Goal: Task Accomplishment & Management: Use online tool/utility

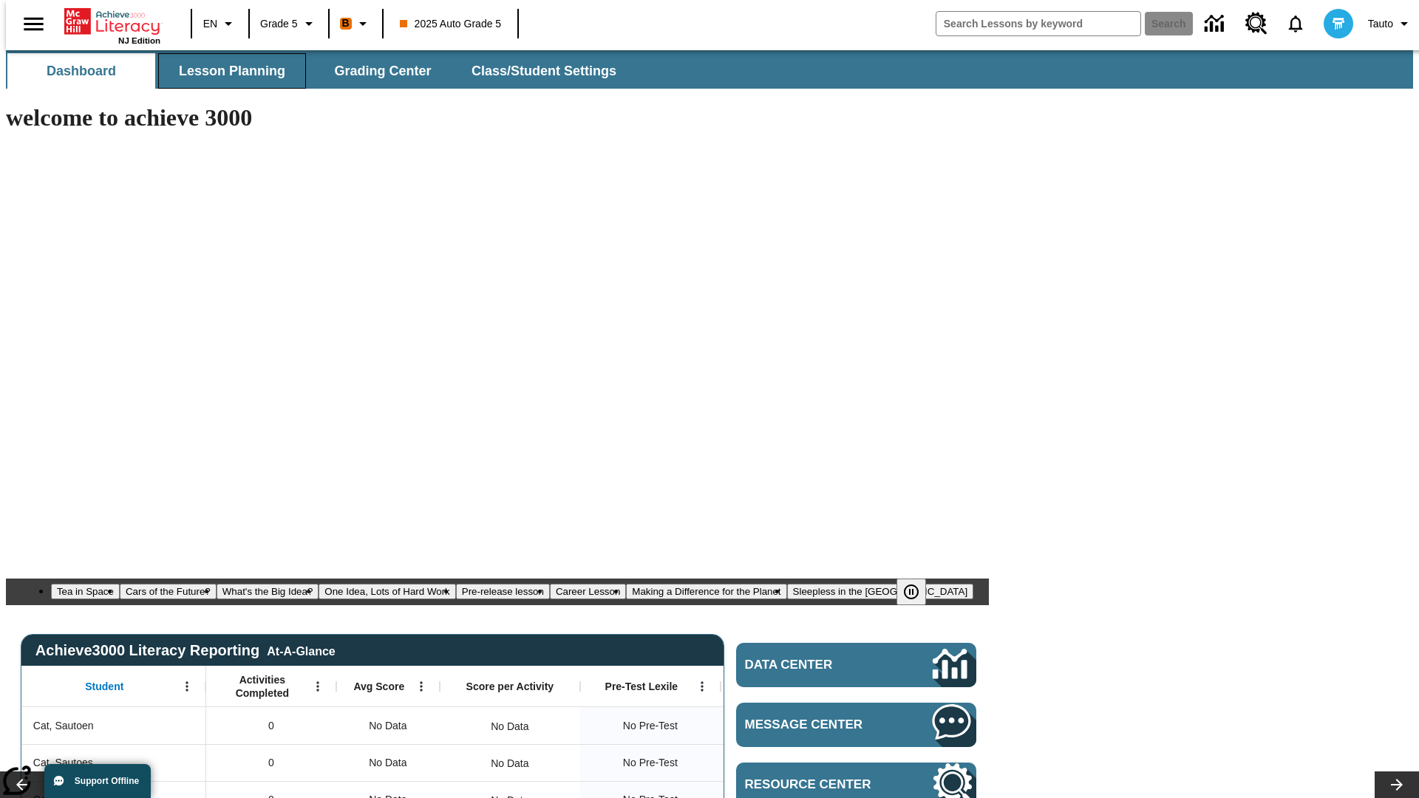
click at [226, 71] on span "Lesson Planning" at bounding box center [232, 71] width 106 height 17
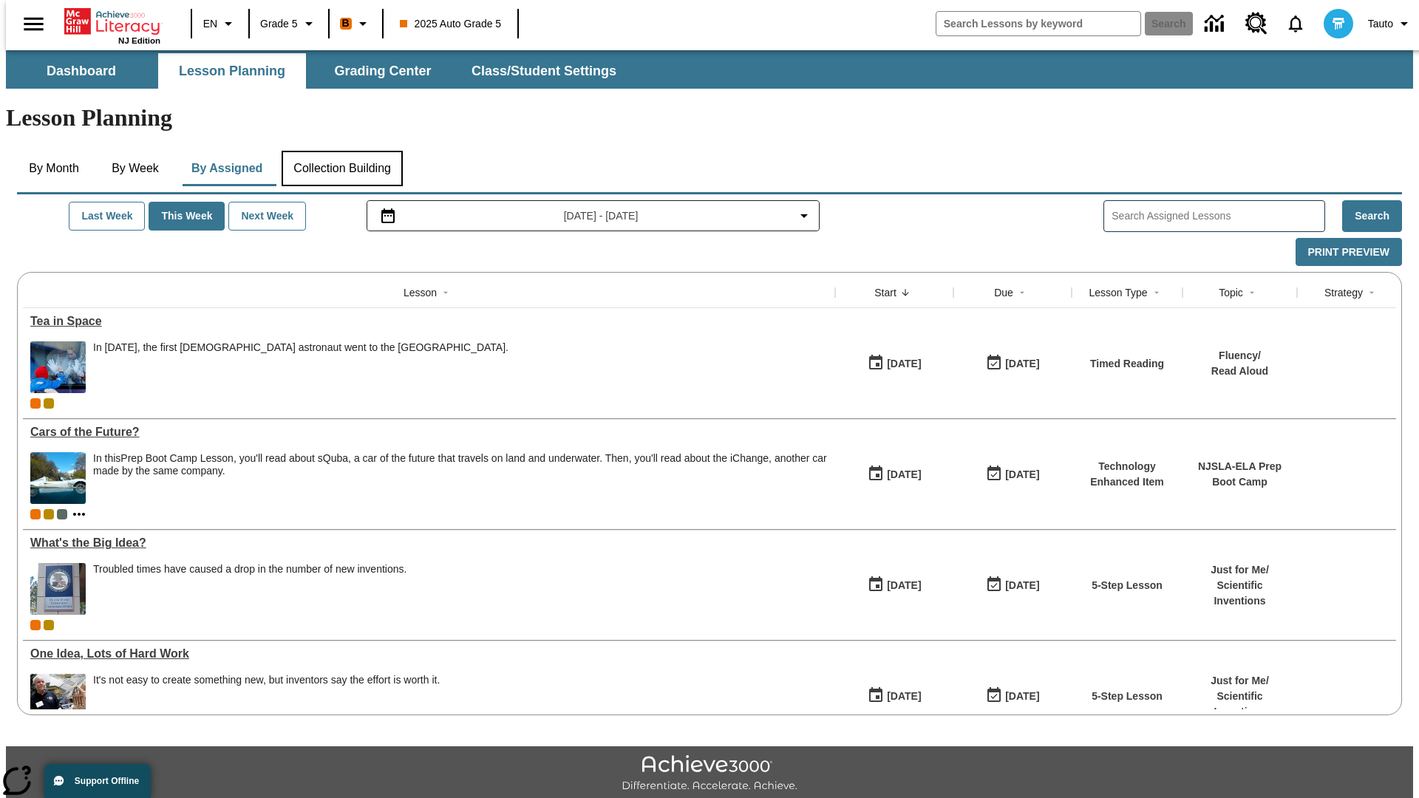
click at [341, 151] on button "Collection Building" at bounding box center [342, 168] width 121 height 35
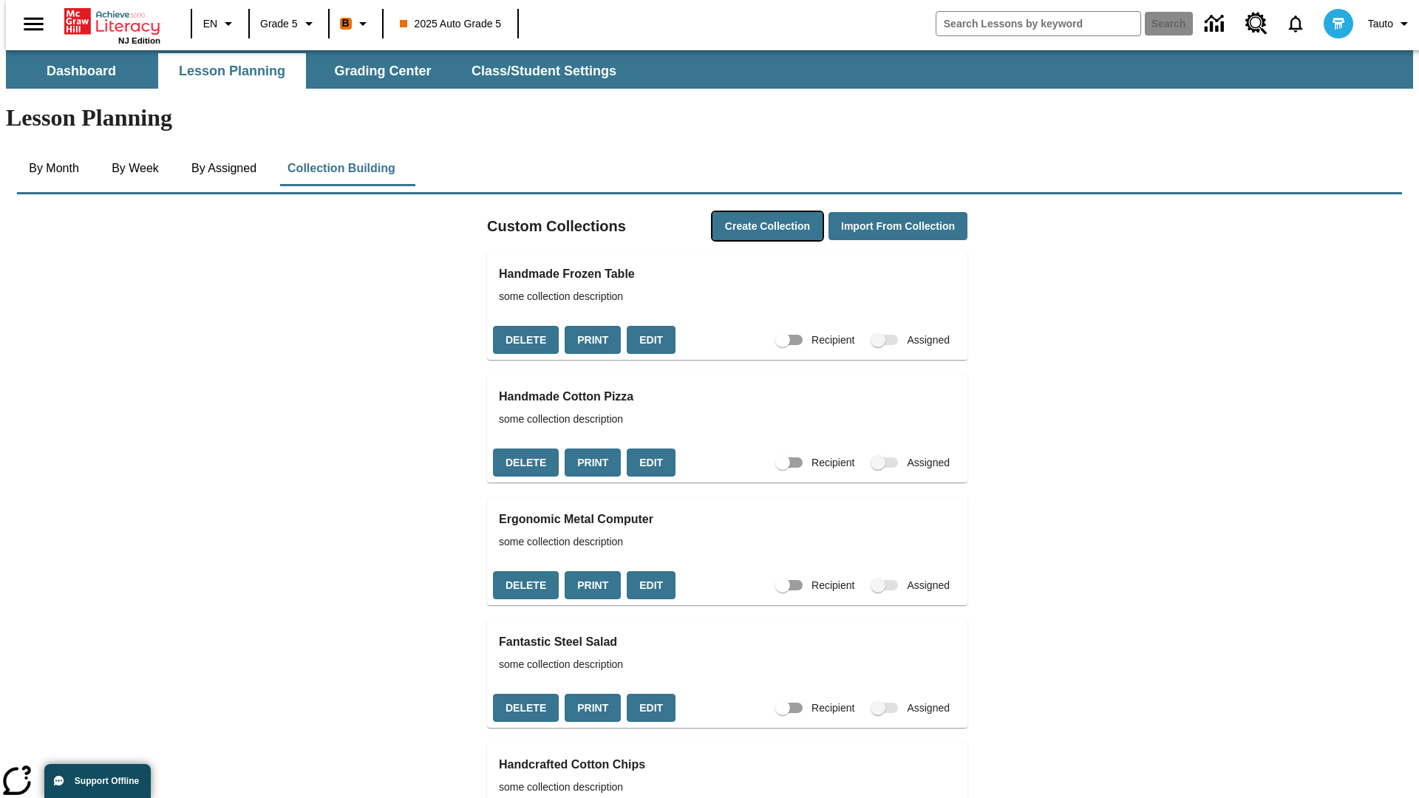
click at [739, 212] on button "Create Collection" at bounding box center [767, 226] width 110 height 29
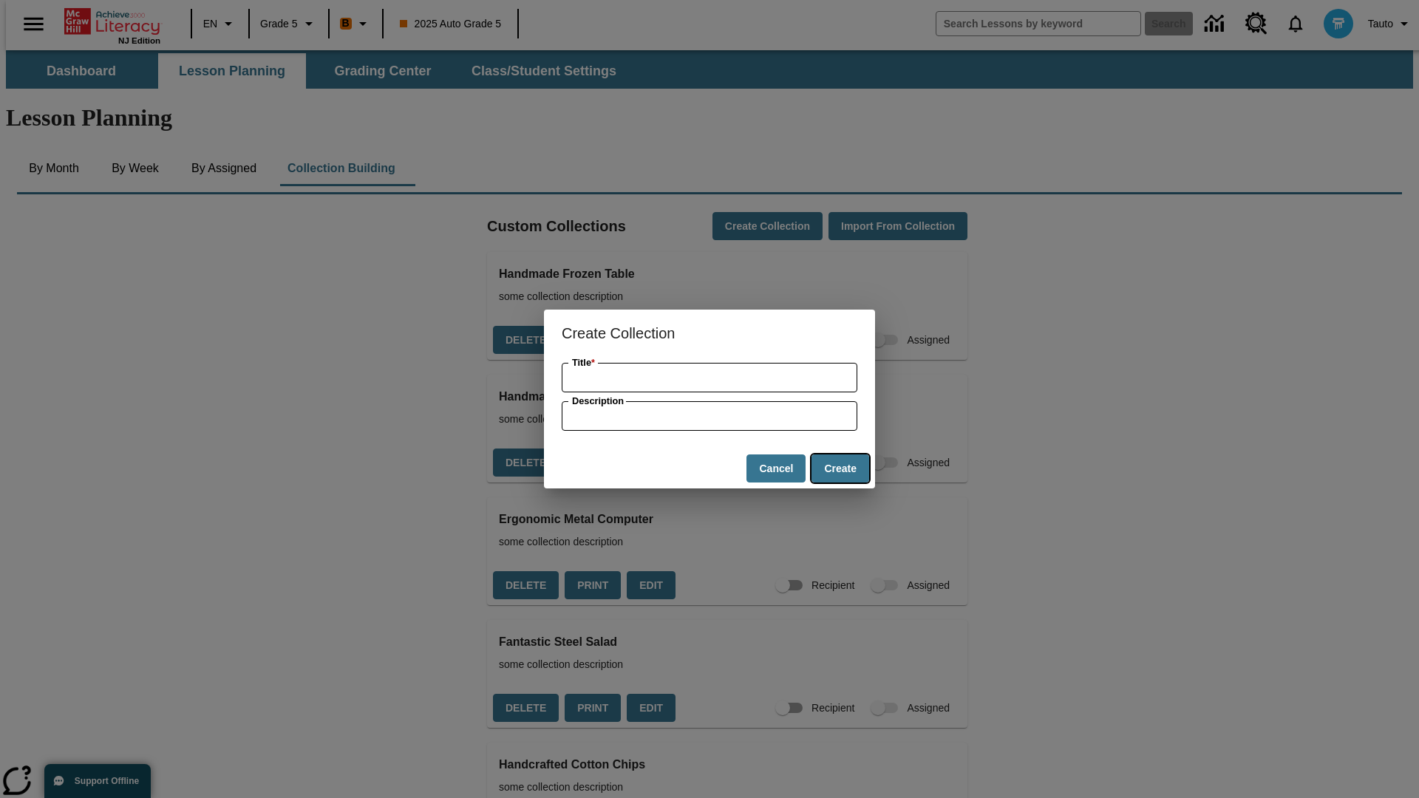
click at [839, 469] on button "Create" at bounding box center [840, 468] width 58 height 29
type input "Incredible Plastic Shirt"
type input "some collection description"
click at [839, 469] on button "Create" at bounding box center [840, 468] width 58 height 29
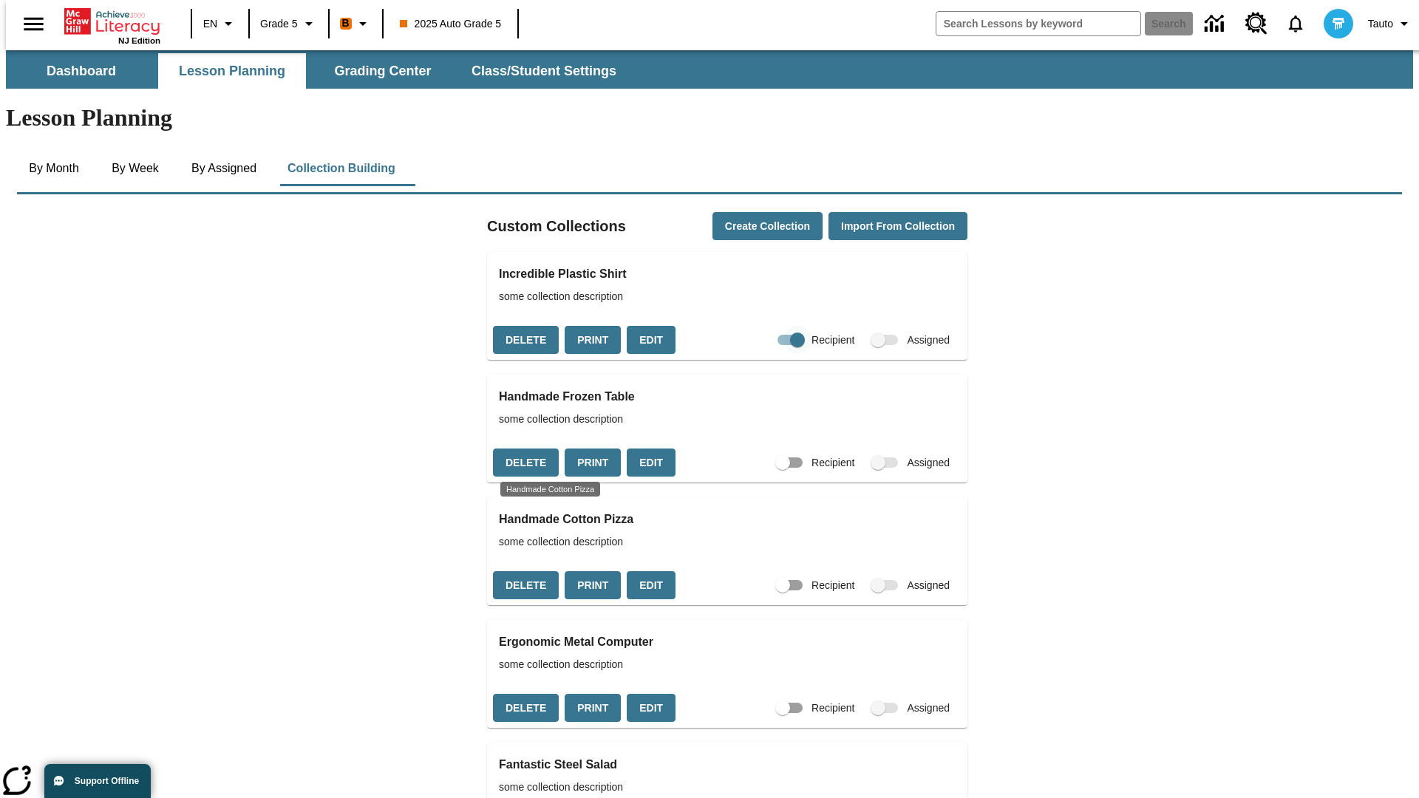
click at [768, 326] on input "Recipient" at bounding box center [797, 340] width 84 height 28
checkbox input "false"
click at [524, 326] on button "Delete" at bounding box center [526, 340] width 66 height 29
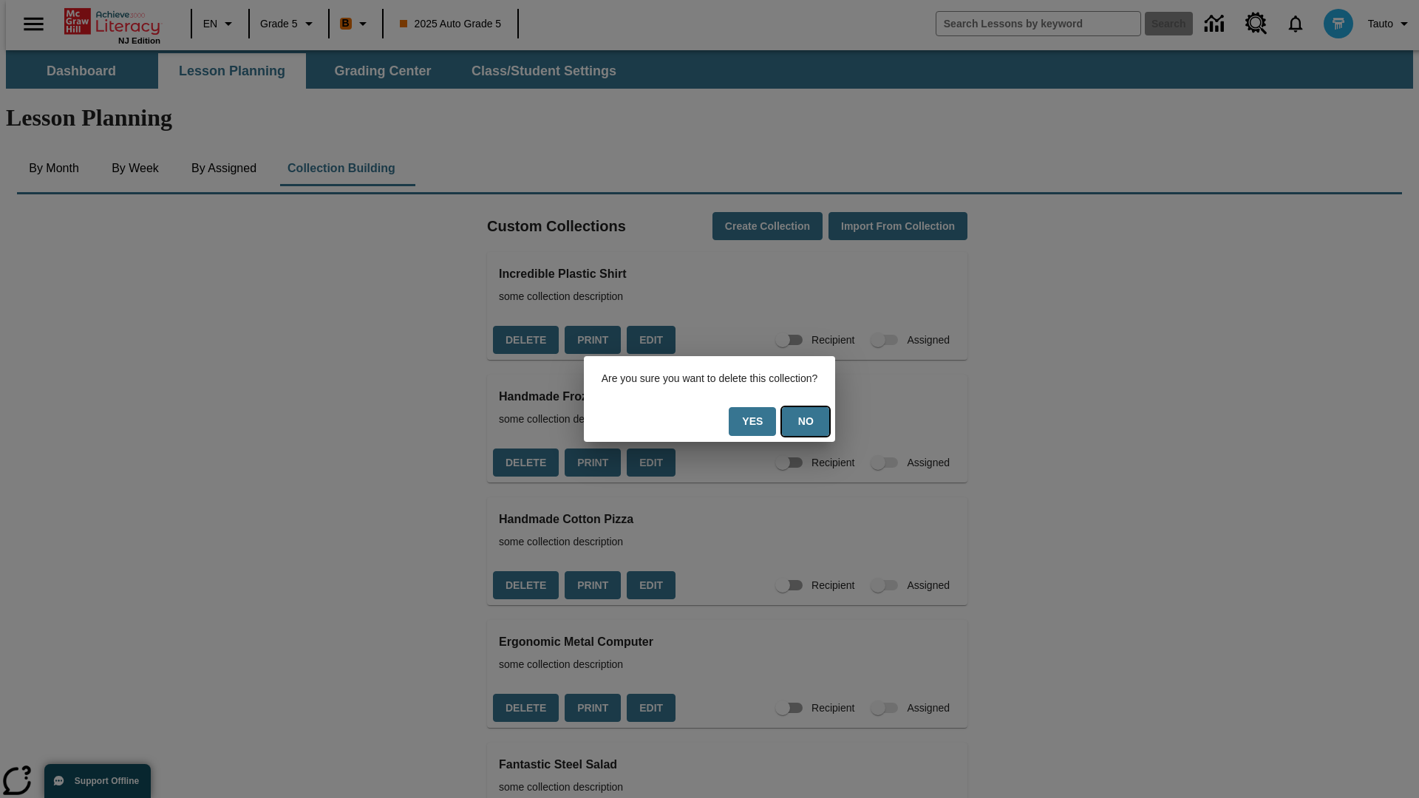
click at [814, 421] on button "No" at bounding box center [805, 421] width 47 height 29
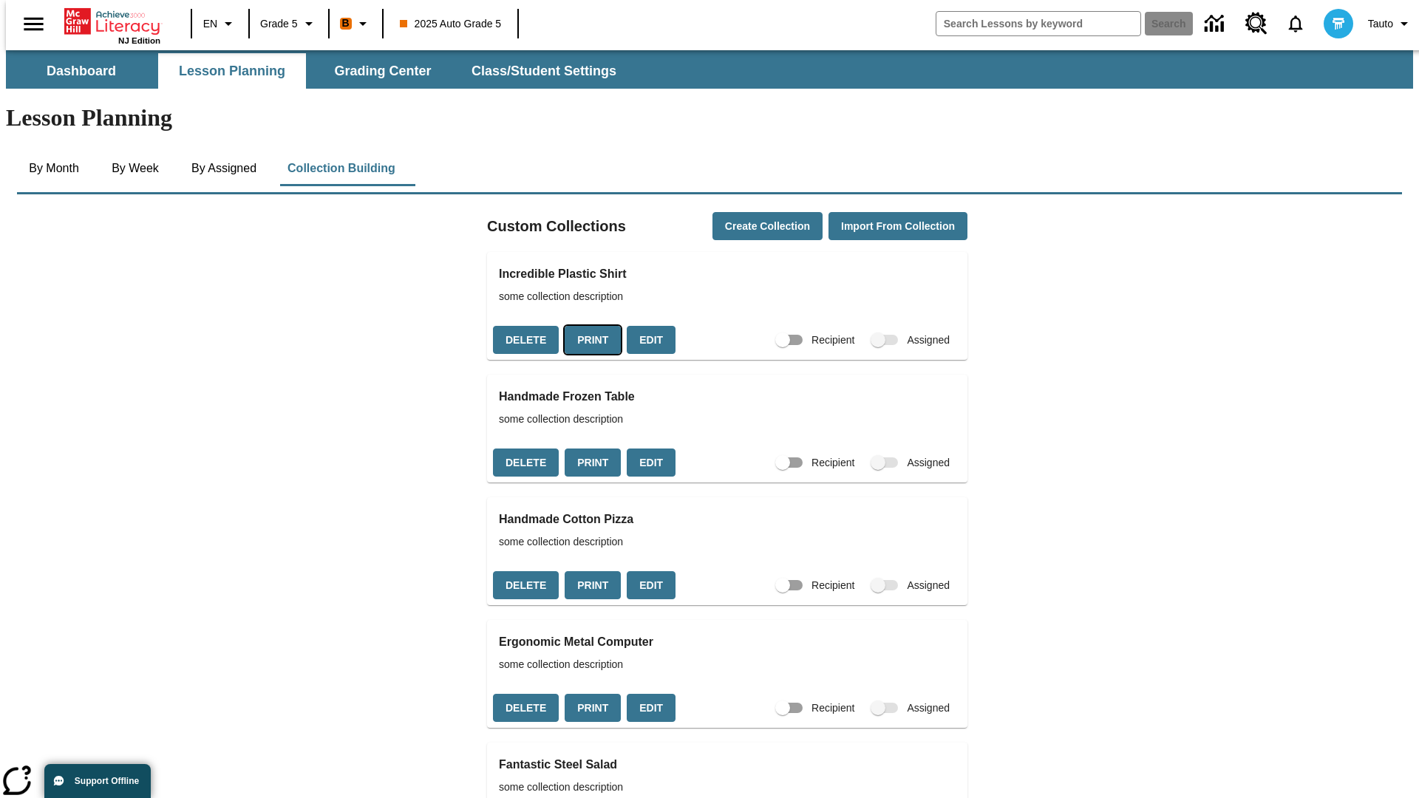
click at [588, 326] on button "Print" at bounding box center [593, 340] width 56 height 29
